Goal: Information Seeking & Learning: Learn about a topic

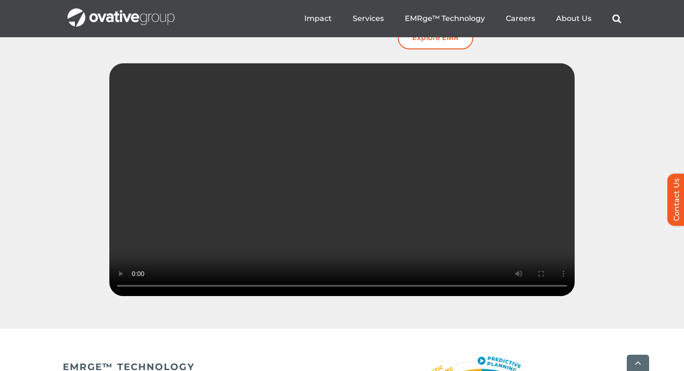
scroll to position [1337, 0]
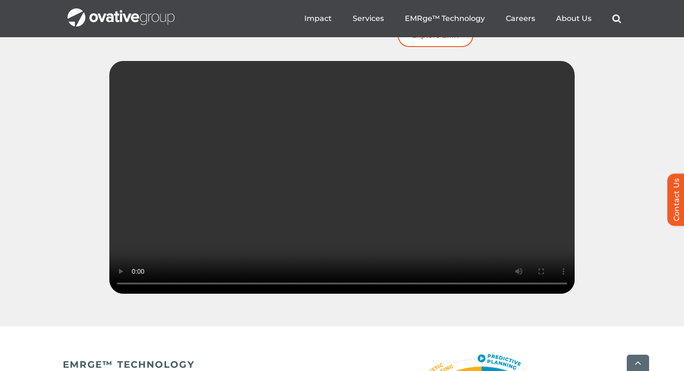
click at [417, 158] on video "Sorry, your browser doesn't support embedded videos." at bounding box center [341, 177] width 465 height 233
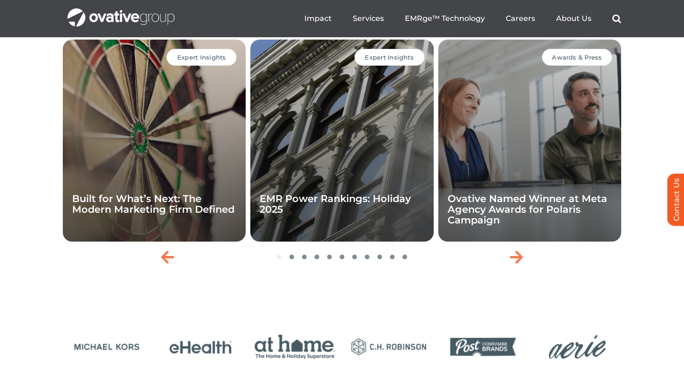
scroll to position [2012, 0]
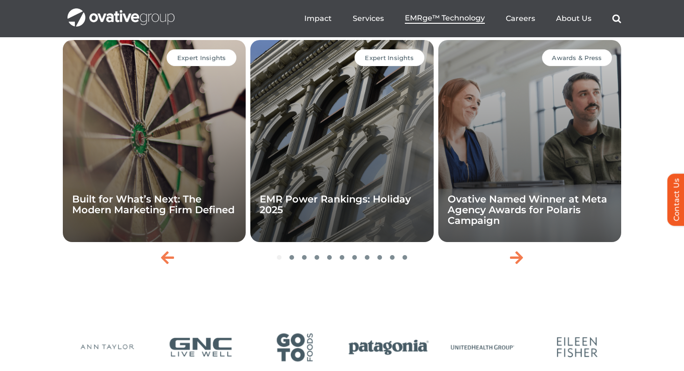
click at [430, 17] on span "EMRge™ Technology" at bounding box center [445, 17] width 80 height 9
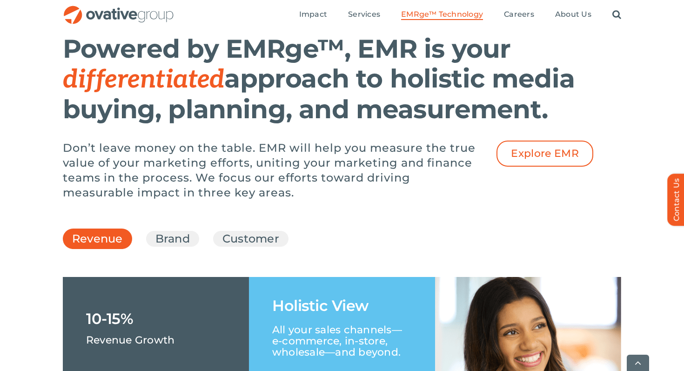
scroll to position [1288, 0]
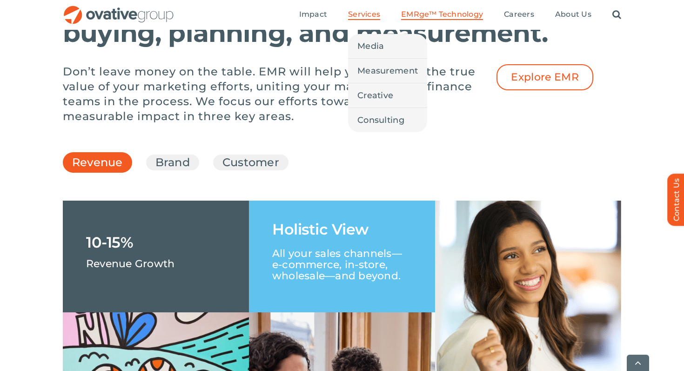
click at [369, 19] on link "Services" at bounding box center [364, 15] width 32 height 10
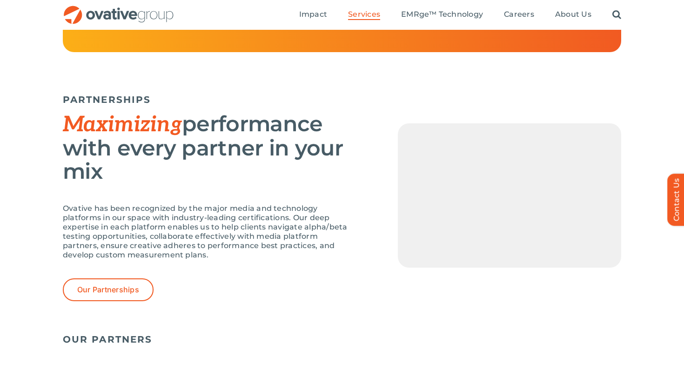
scroll to position [1846, 0]
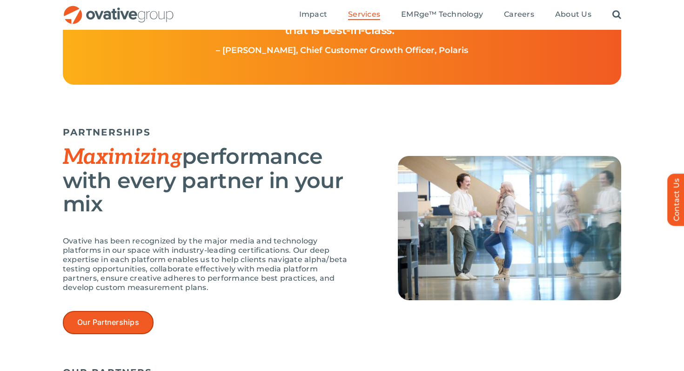
click at [118, 322] on span "Our Partnerships" at bounding box center [108, 322] width 62 height 9
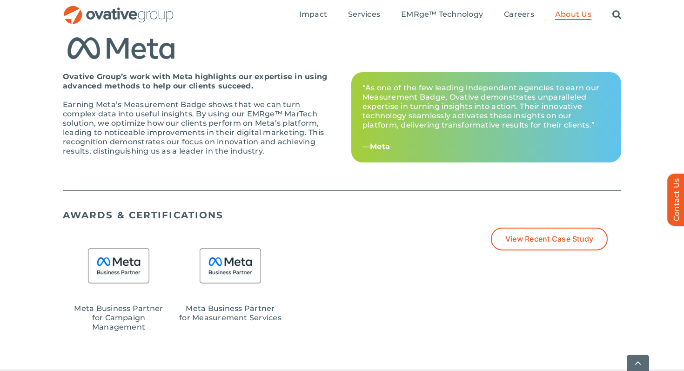
scroll to position [736, 0]
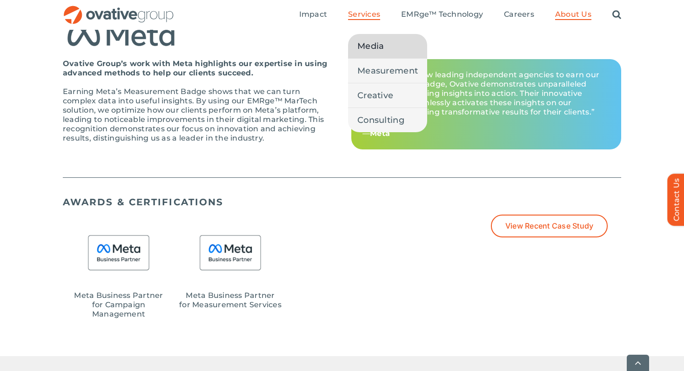
click at [379, 47] on span "Media" at bounding box center [370, 46] width 27 height 13
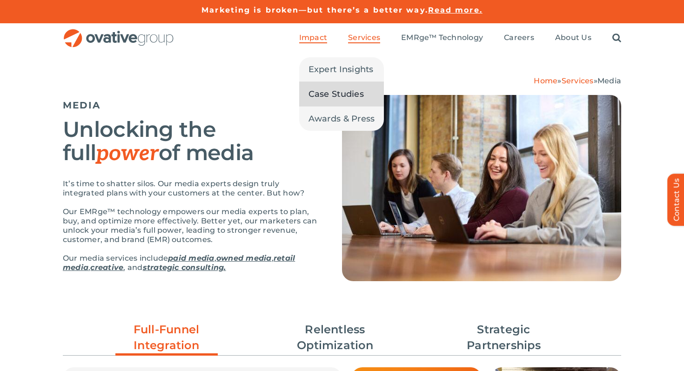
click at [335, 91] on span "Case Studies" at bounding box center [335, 93] width 55 height 13
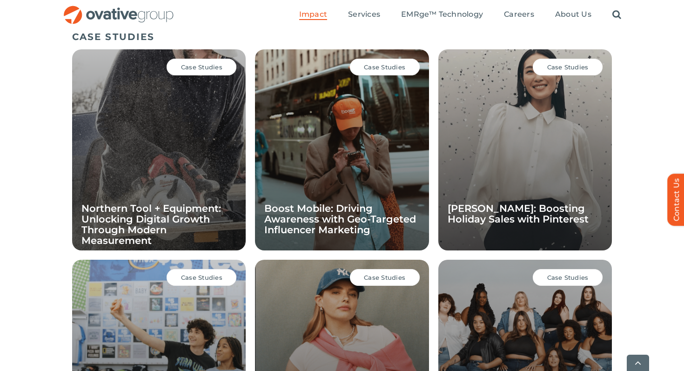
scroll to position [660, 0]
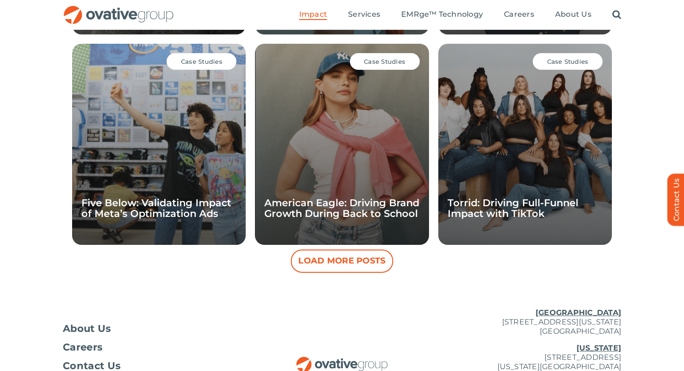
click at [341, 261] on button "Load More Posts" at bounding box center [342, 260] width 102 height 23
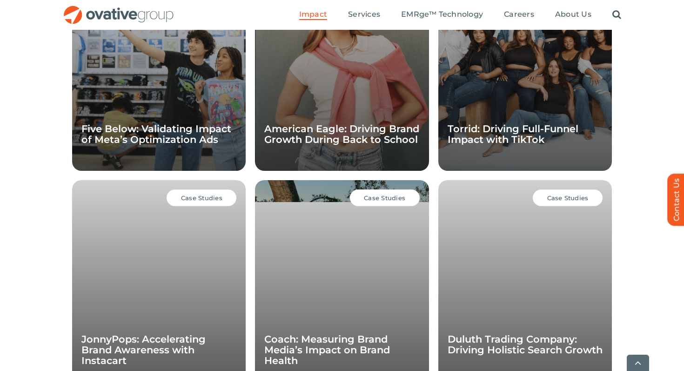
scroll to position [1161, 0]
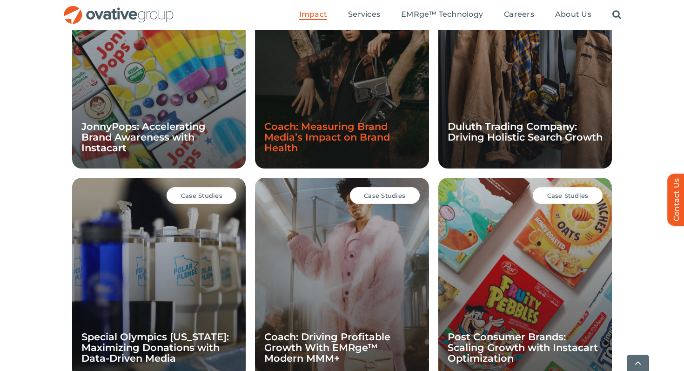
click at [333, 137] on link "Coach: Measuring Brand Media’s Impact on Brand Health" at bounding box center [327, 136] width 126 height 33
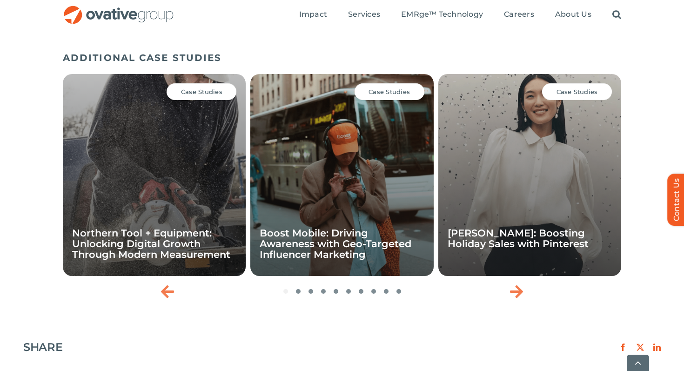
scroll to position [1365, 0]
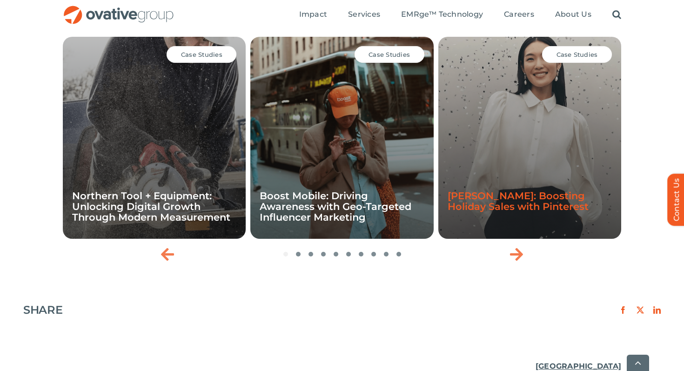
click at [520, 196] on link "[PERSON_NAME]: Boosting Holiday Sales with Pinterest" at bounding box center [518, 201] width 141 height 22
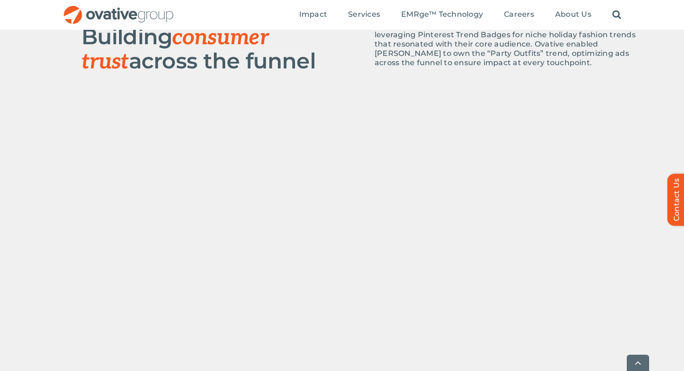
scroll to position [693, 0]
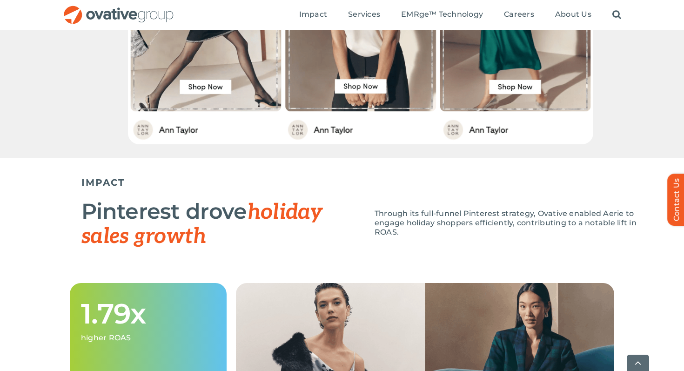
click at [557, 214] on span "Through its full-funnel Pinterest strategy, Ovative enabled Aerie to engage hol…" at bounding box center [506, 222] width 262 height 27
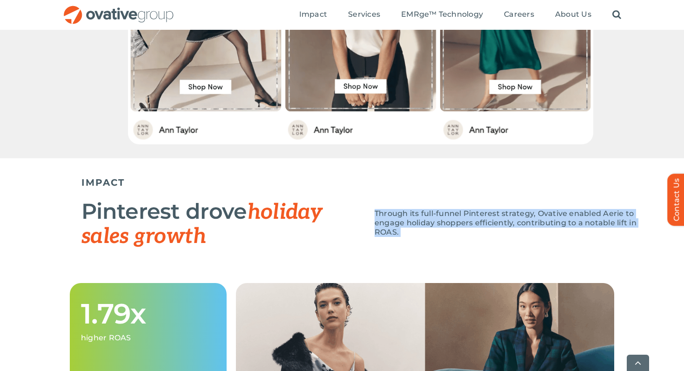
click at [557, 214] on span "Through its full-funnel Pinterest strategy, Ovative enabled Aerie to engage hol…" at bounding box center [506, 222] width 262 height 27
click at [557, 224] on span "Through its full-funnel Pinterest strategy, Ovative enabled Aerie to engage hol…" at bounding box center [506, 222] width 262 height 27
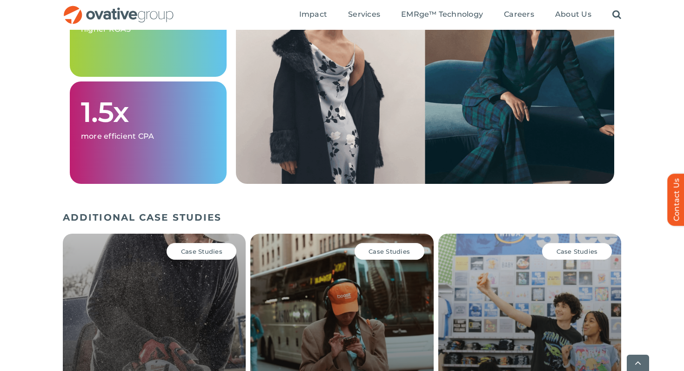
scroll to position [1120, 0]
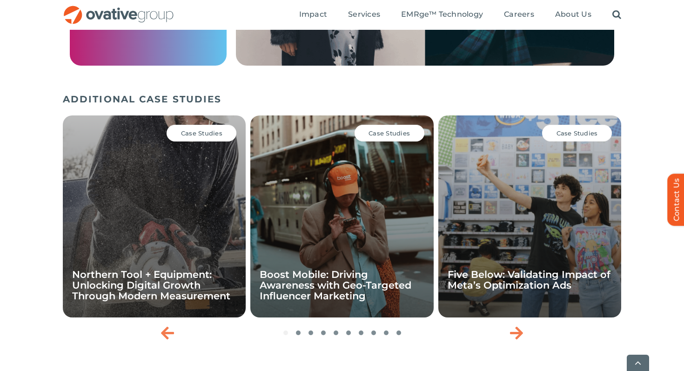
click at [530, 335] on div "Case Studies Northern Tool + Equipment: Unlocking Digital Growth Through Modern…" at bounding box center [342, 228] width 558 height 233
click at [512, 337] on icon "Next slide" at bounding box center [516, 332] width 13 height 15
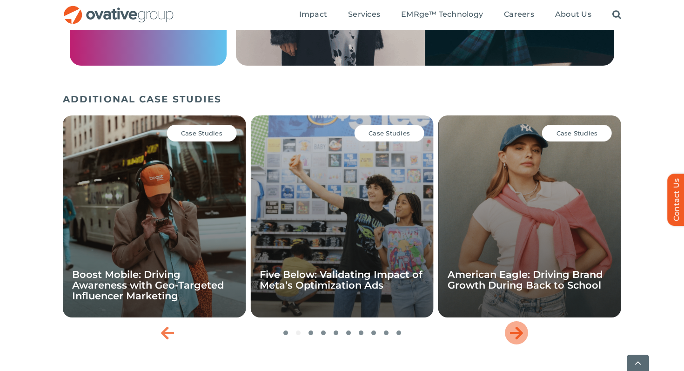
click at [512, 337] on icon "Next slide" at bounding box center [516, 332] width 13 height 15
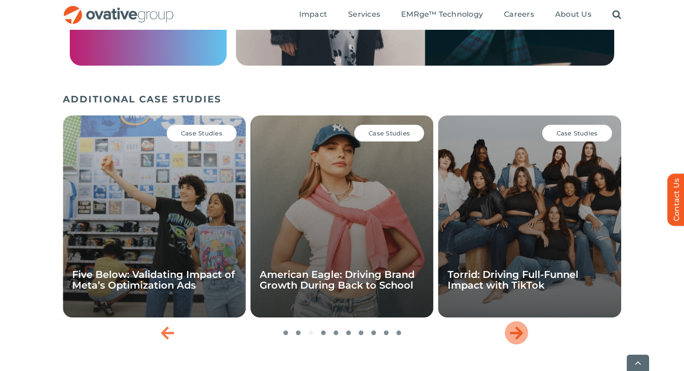
click at [512, 337] on icon "Next slide" at bounding box center [516, 332] width 13 height 15
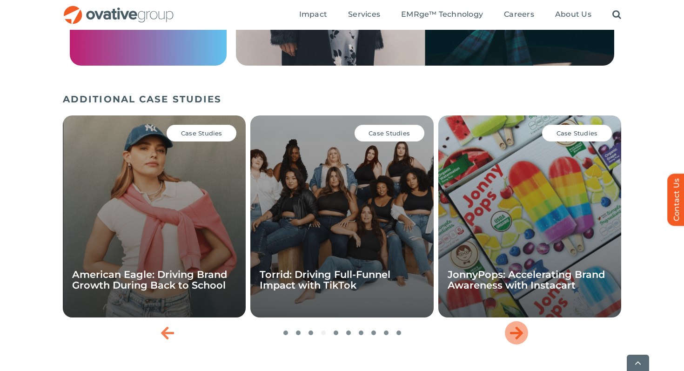
click at [512, 337] on icon "Next slide" at bounding box center [516, 332] width 13 height 15
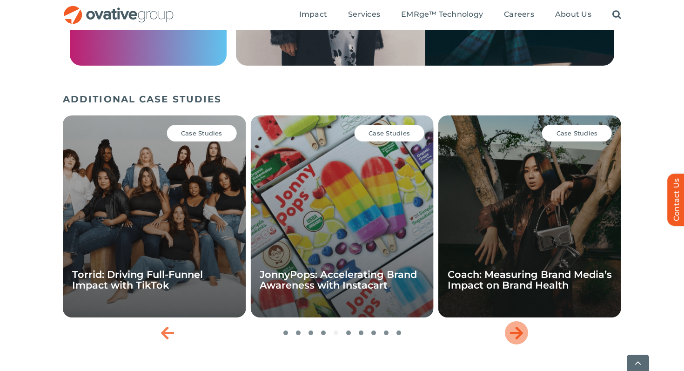
click at [512, 337] on icon "Next slide" at bounding box center [516, 332] width 13 height 15
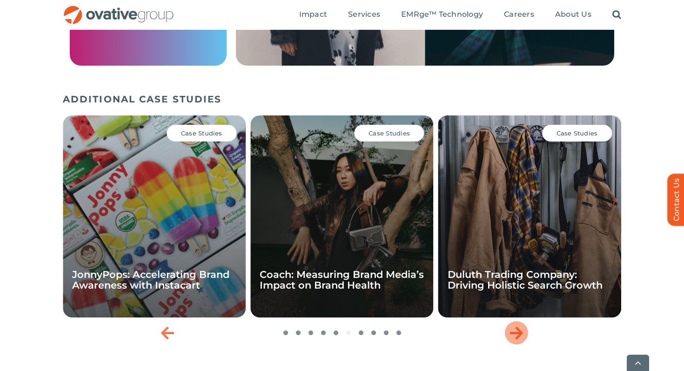
click at [512, 337] on icon "Next slide" at bounding box center [516, 332] width 13 height 15
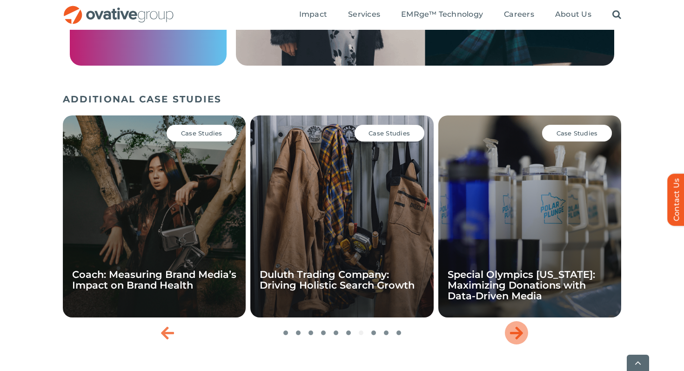
click at [512, 337] on icon "Next slide" at bounding box center [516, 332] width 13 height 15
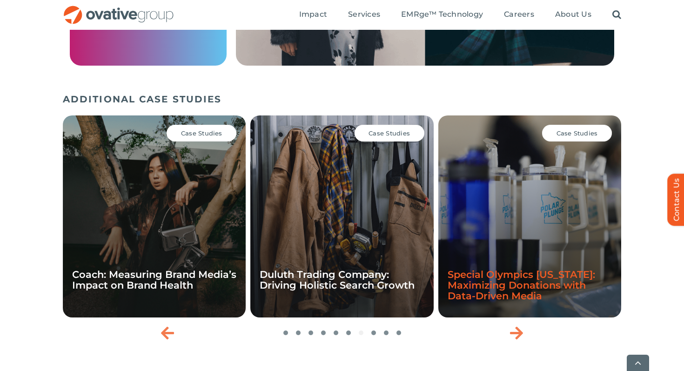
click at [524, 288] on link "Special Olympics [US_STATE]: Maximizing Donations with Data-Driven Media" at bounding box center [521, 284] width 147 height 33
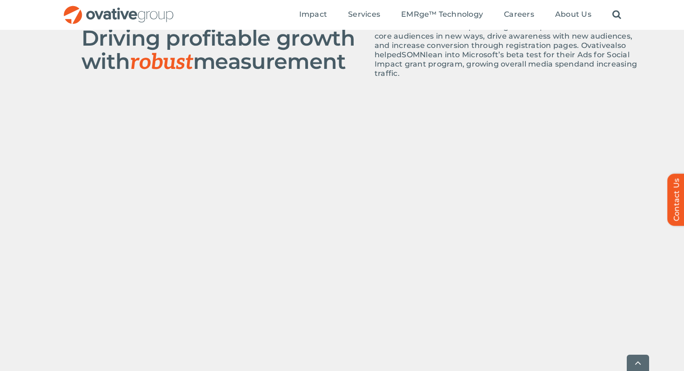
scroll to position [537, 0]
